Goal: Task Accomplishment & Management: Manage account settings

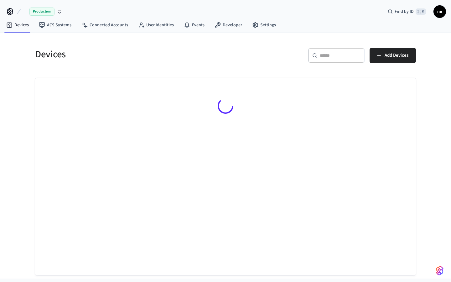
click at [326, 52] on input "text" at bounding box center [340, 55] width 41 height 6
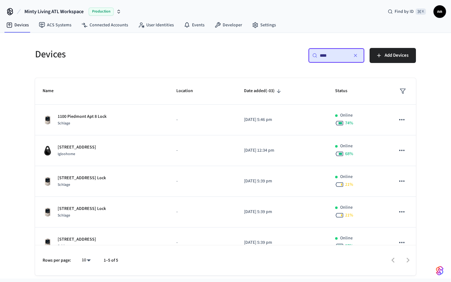
type input "****"
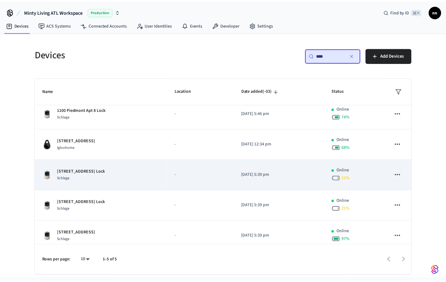
scroll to position [13, 0]
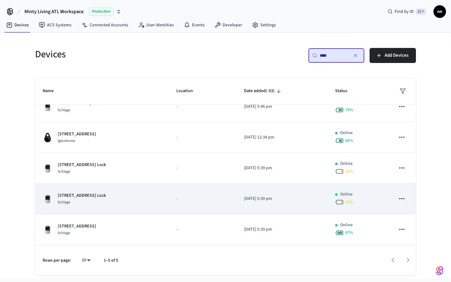
click at [105, 203] on div "Schlage" at bounding box center [82, 202] width 48 height 7
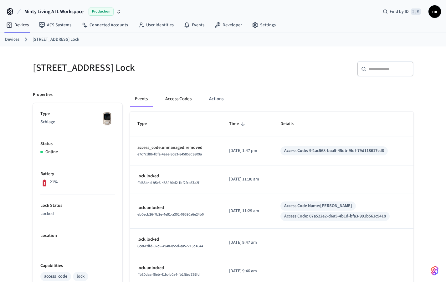
click at [181, 100] on button "Access Codes" at bounding box center [178, 98] width 36 height 15
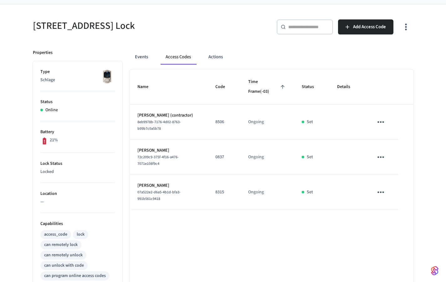
scroll to position [42, 0]
click at [382, 152] on icon "sticky table" at bounding box center [381, 157] width 10 height 10
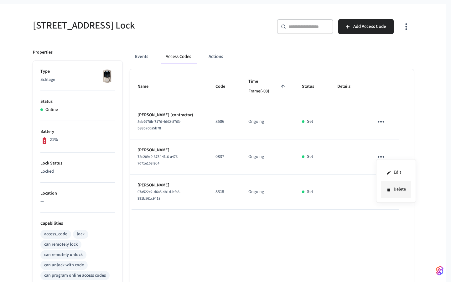
click at [399, 190] on li "Delete" at bounding box center [396, 189] width 30 height 17
